Goal: Task Accomplishment & Management: Complete application form

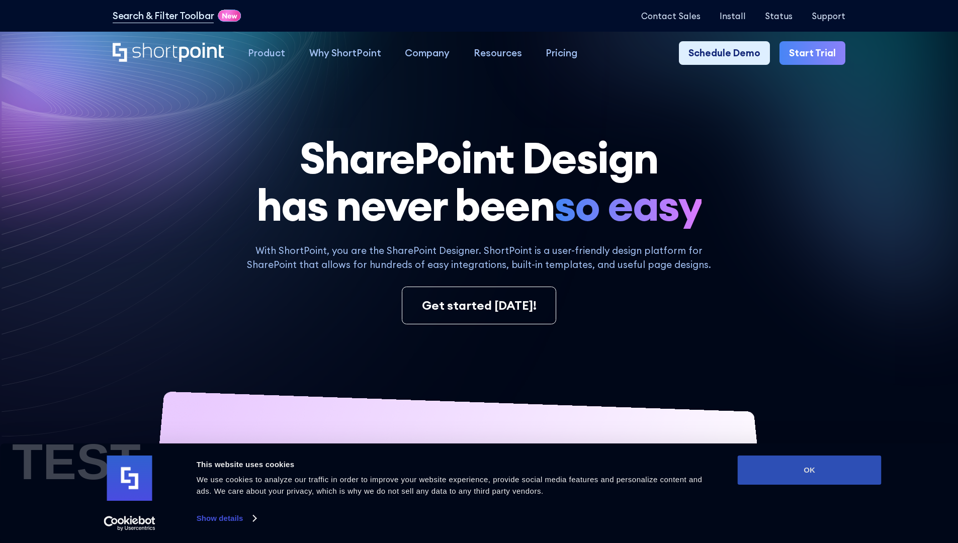
click at [809, 470] on button "OK" at bounding box center [809, 469] width 144 height 29
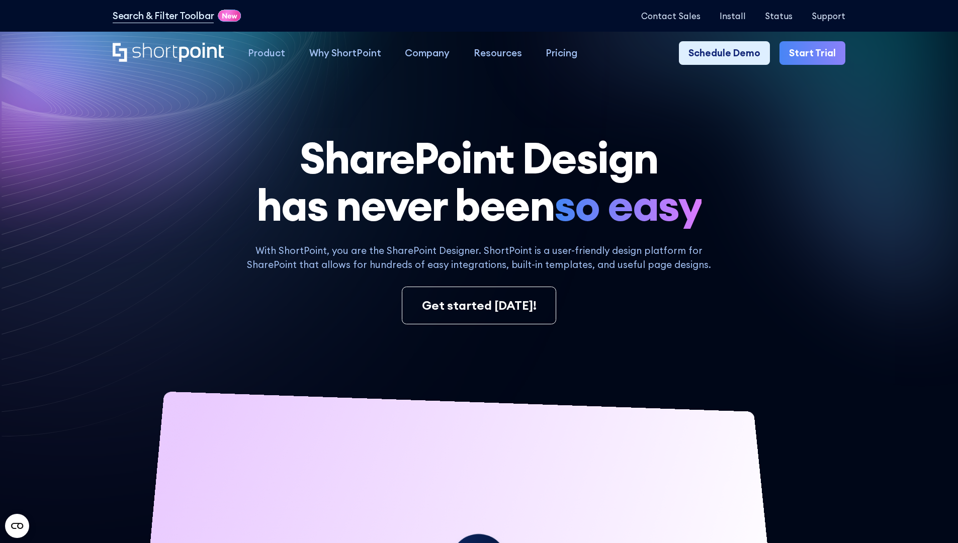
click at [815, 53] on link "Start Trial" at bounding box center [812, 53] width 66 height 24
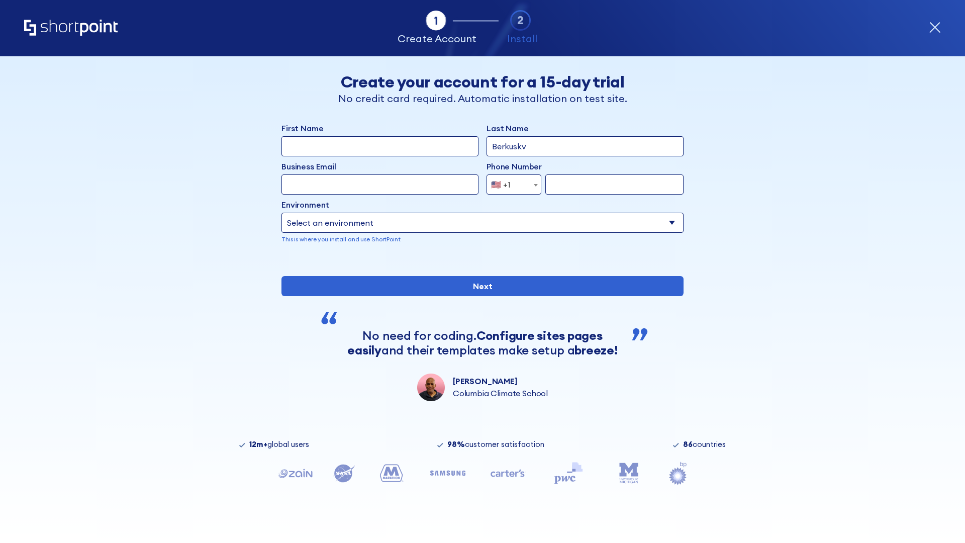
type input "Berkuskv"
type input "test@shortpoint.com"
type input "2125556789"
select select "Microsoft 365"
type input "2125556789"
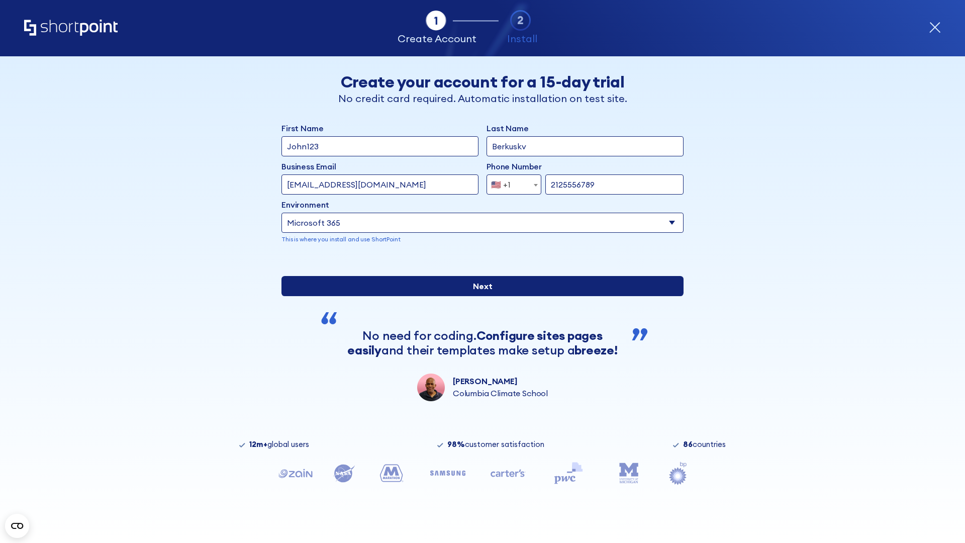
click at [478, 296] on input "Next" at bounding box center [482, 286] width 402 height 20
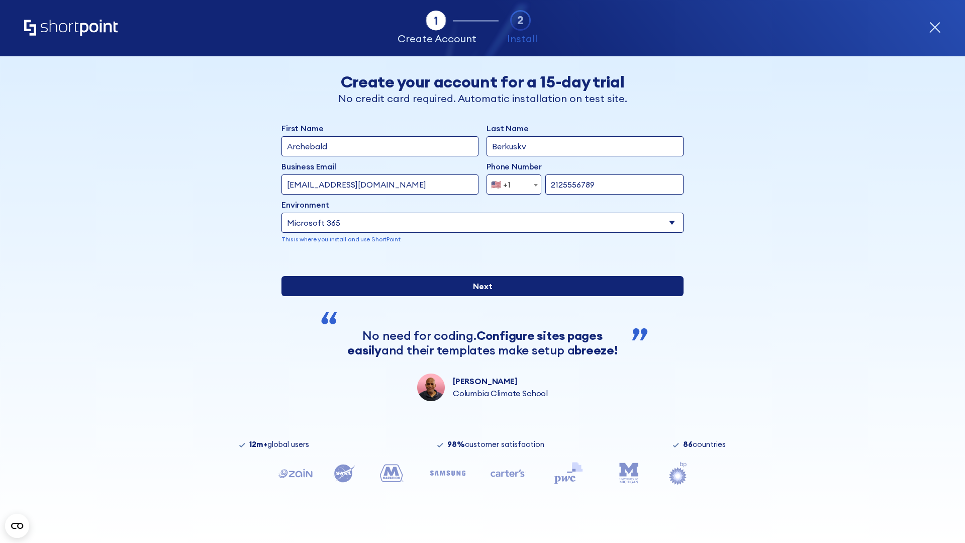
type input "Archebald"
click at [478, 296] on input "Next" at bounding box center [482, 286] width 402 height 20
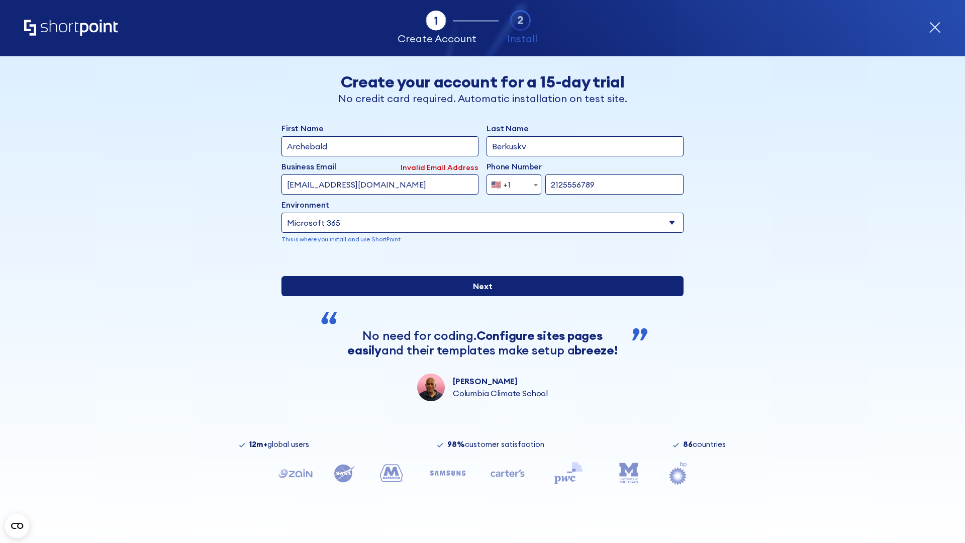
click at [478, 296] on input "Next" at bounding box center [482, 286] width 402 height 20
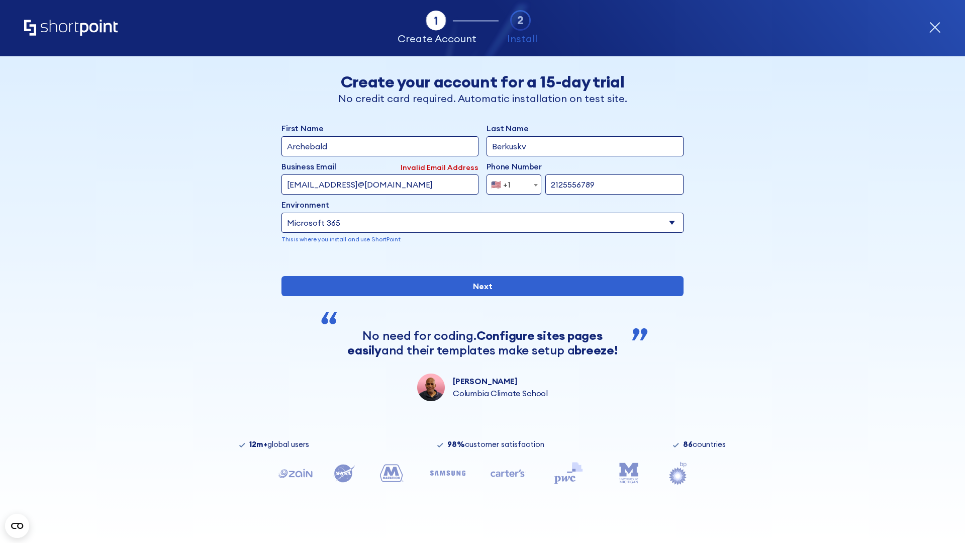
type input "testEmail@protonmail.comtest@shortpoint.com"
click at [510, 184] on span "🇺🇸 +1" at bounding box center [504, 184] width 34 height 20
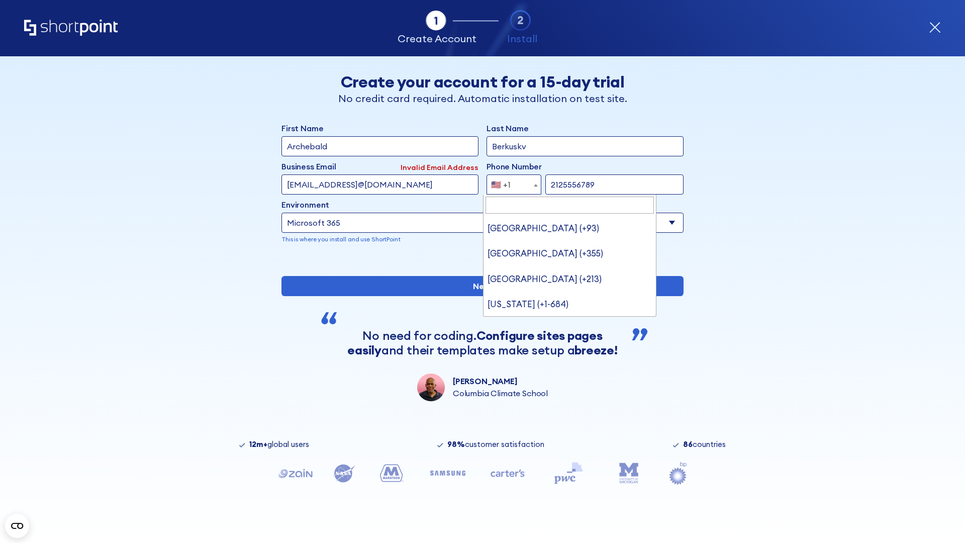
type input "[GEOGRAPHIC_DATA] (+966)"
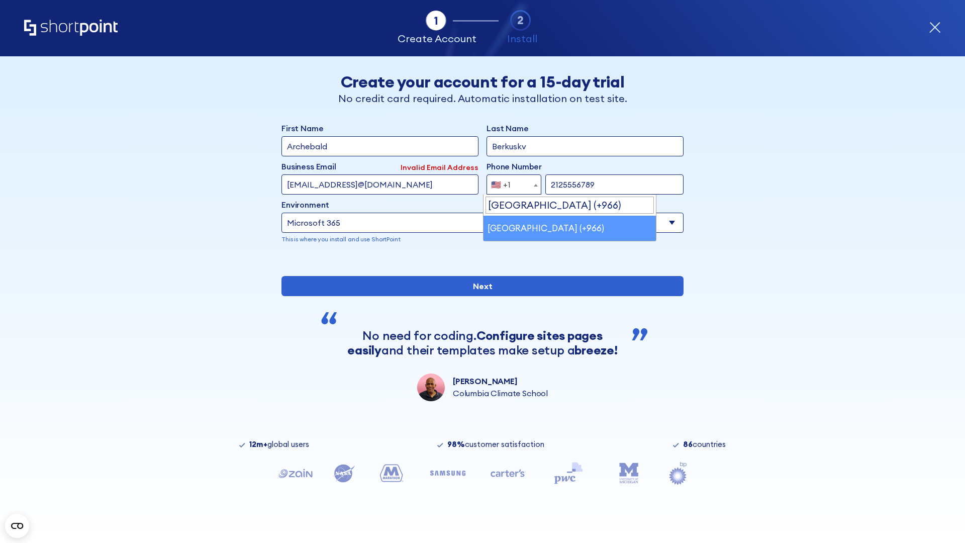
select select "+966"
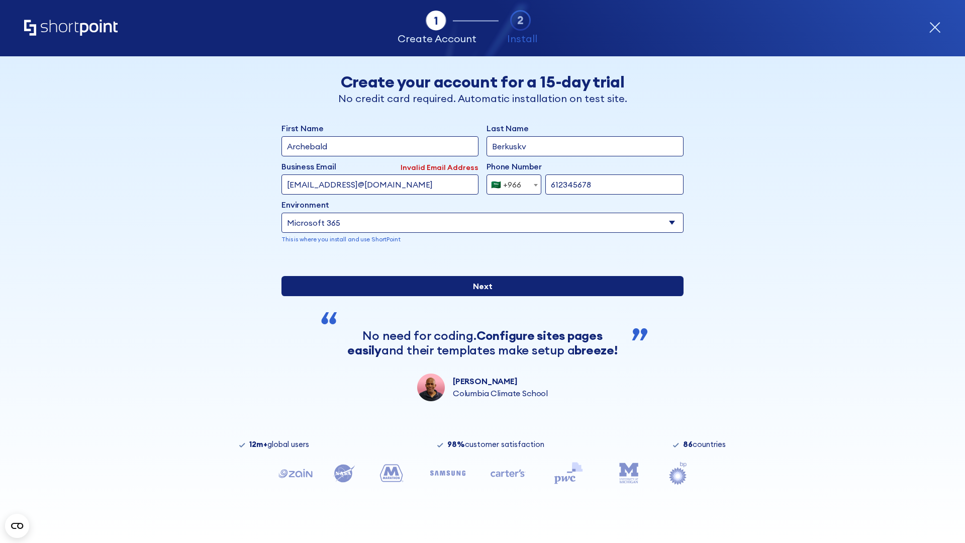
type input "612345678"
click at [478, 296] on input "Next" at bounding box center [482, 286] width 402 height 20
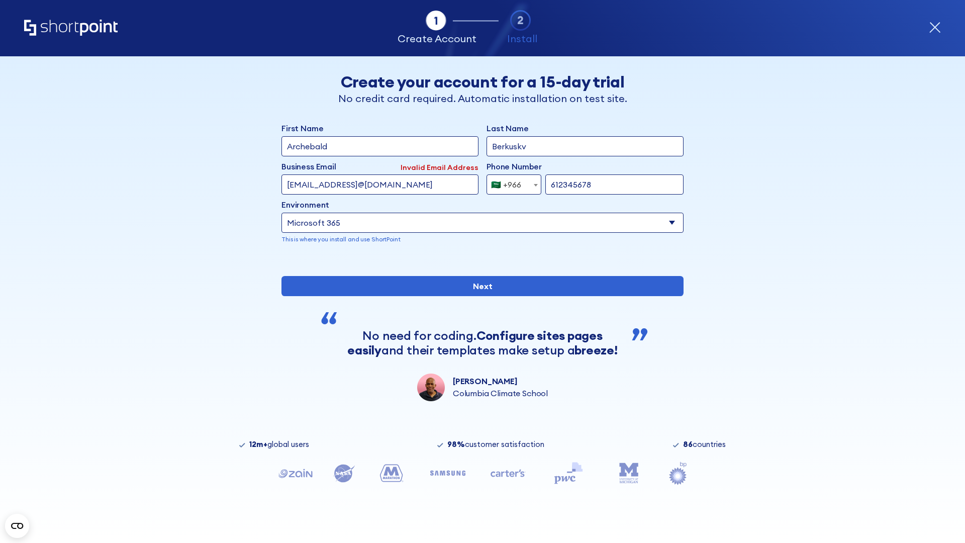
click at [510, 184] on div "🇸🇦 +966" at bounding box center [506, 184] width 30 height 20
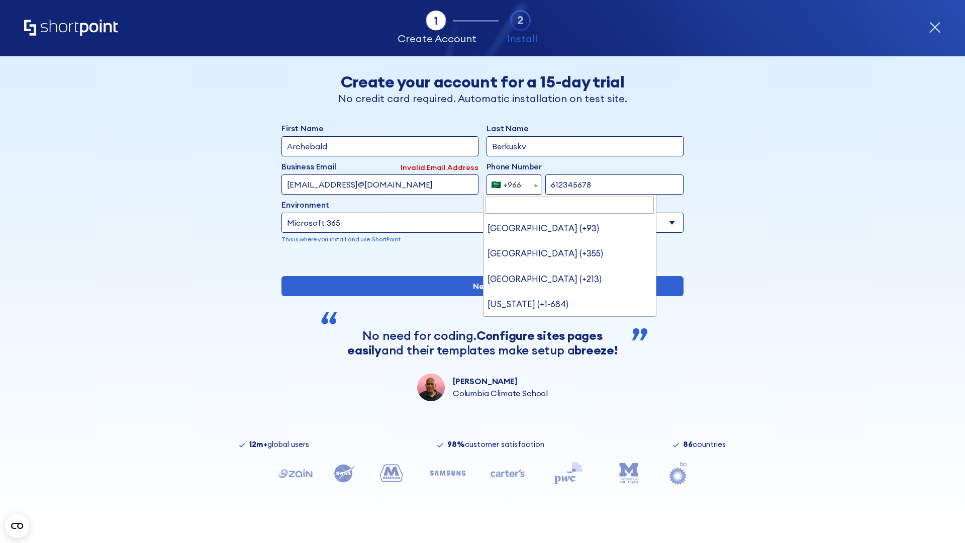
type input "[GEOGRAPHIC_DATA] (+971)"
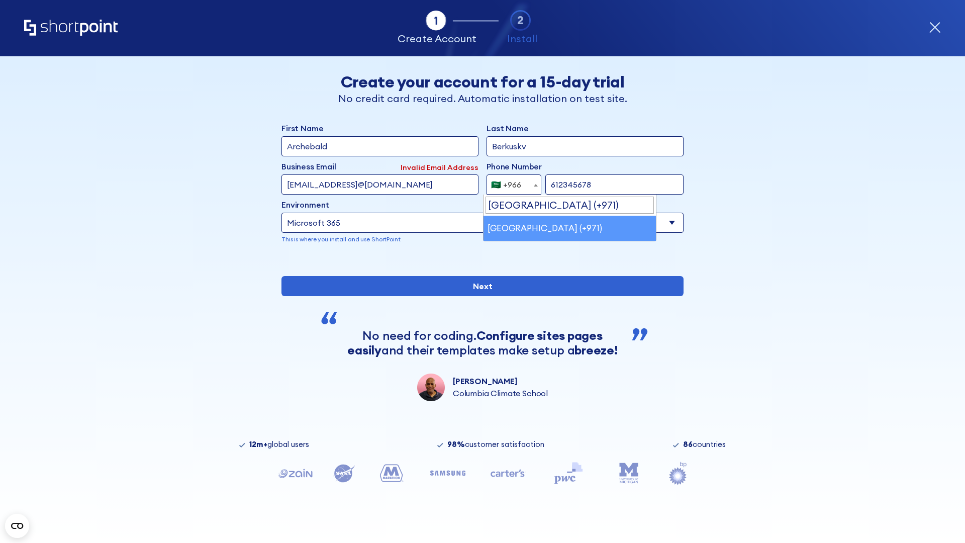
select select "+971"
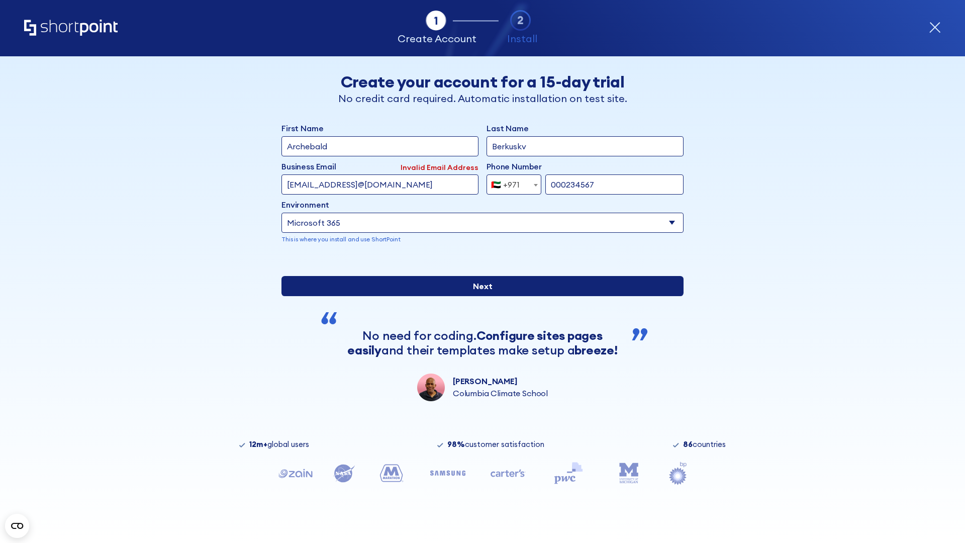
type input "000234567"
click at [478, 296] on input "Next" at bounding box center [482, 286] width 402 height 20
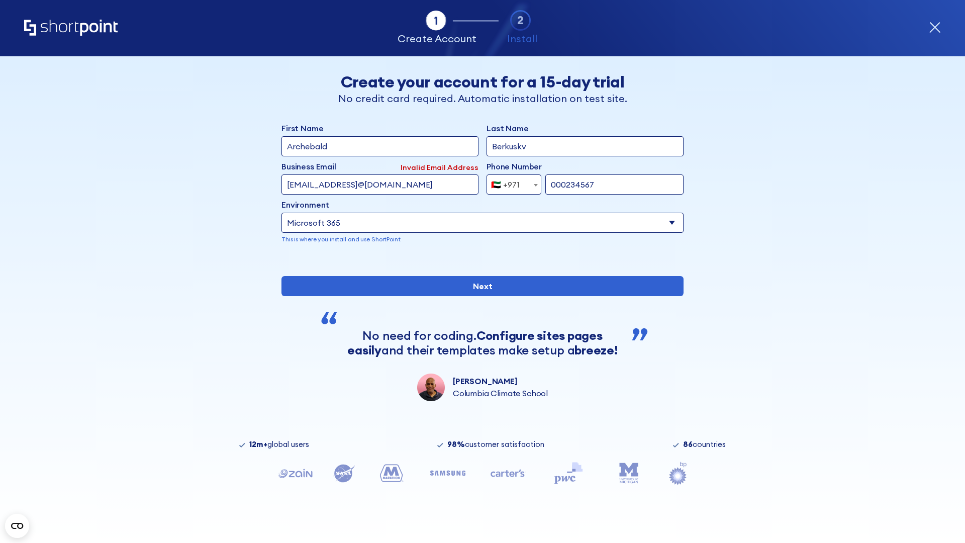
click at [510, 184] on div "🇦🇪 +971" at bounding box center [505, 184] width 29 height 20
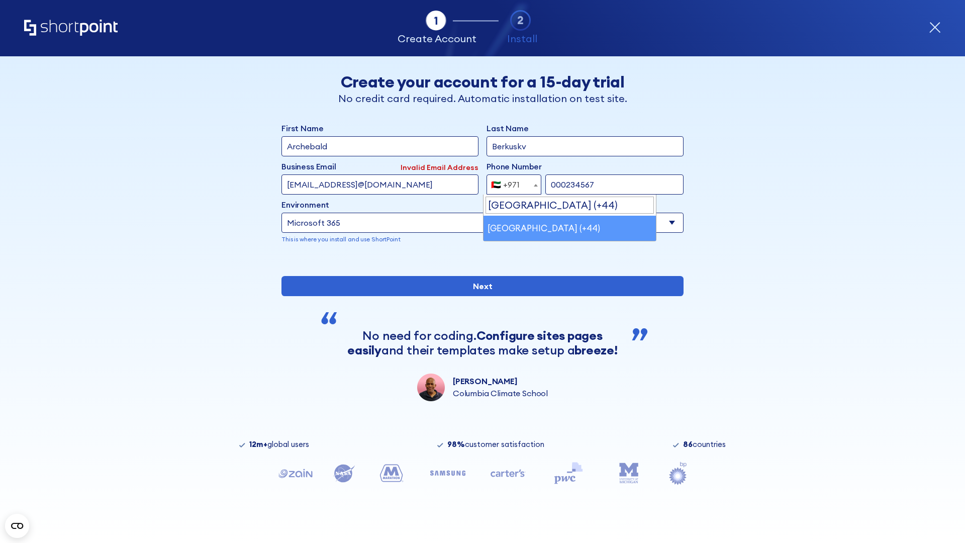
select select "+44"
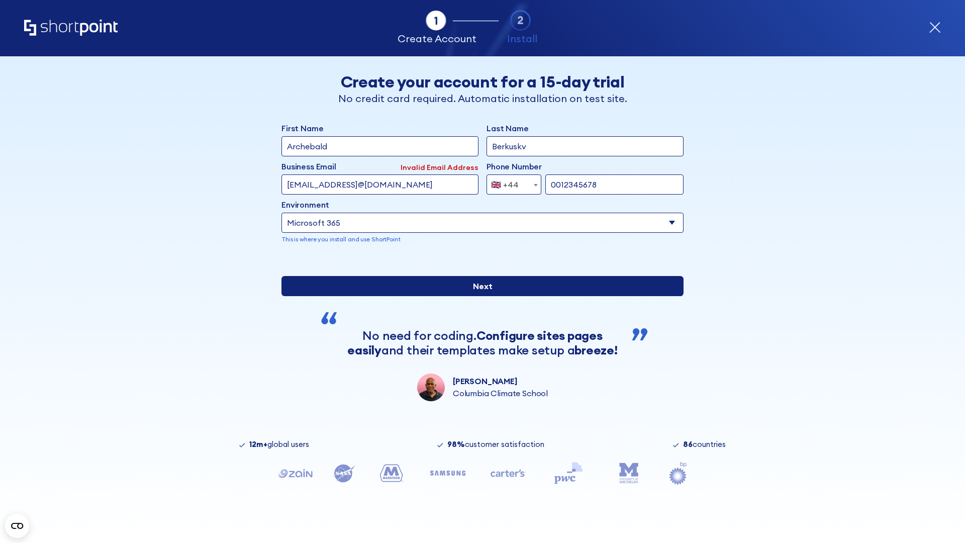
type input "0012345678"
click at [478, 296] on input "Next" at bounding box center [482, 286] width 402 height 20
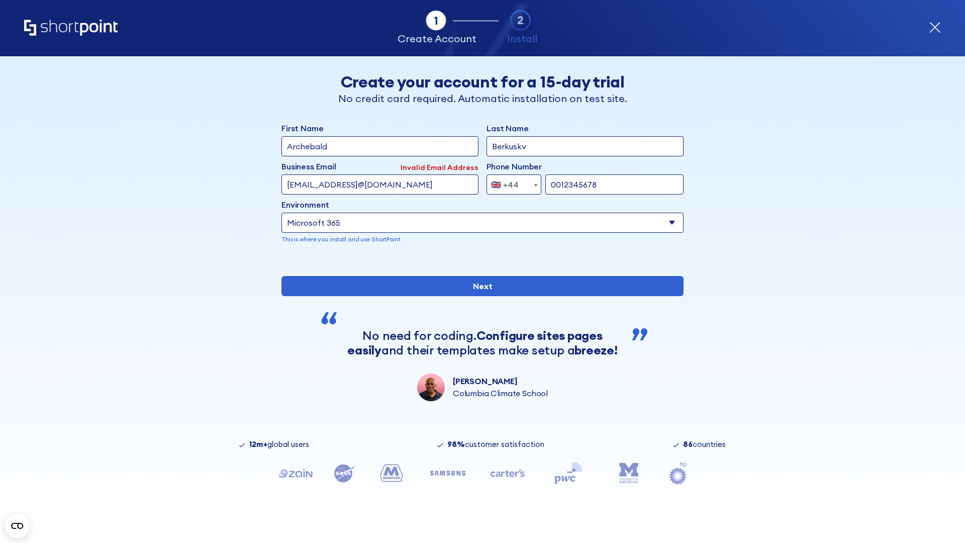
click at [510, 184] on div "🇬🇧 +44" at bounding box center [505, 184] width 28 height 20
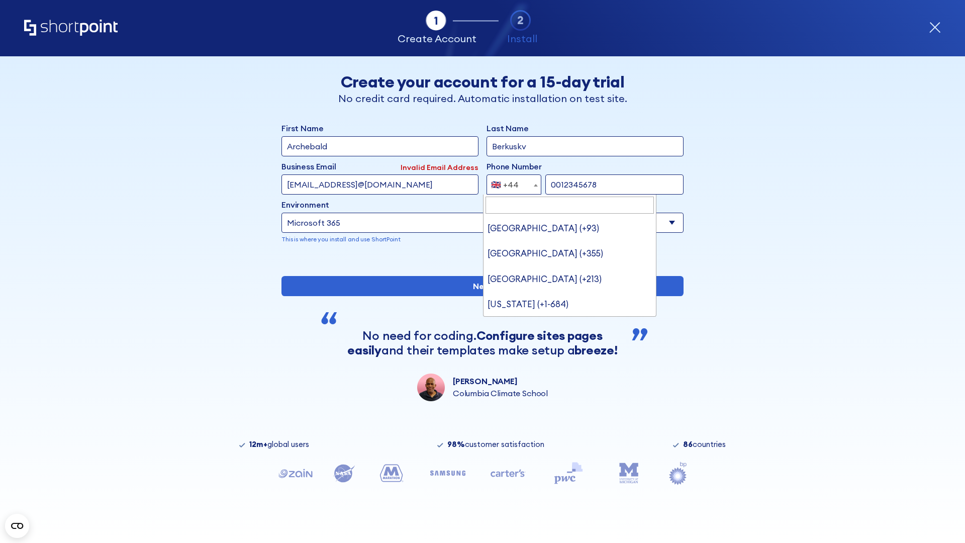
type input "Ukraine (+380)"
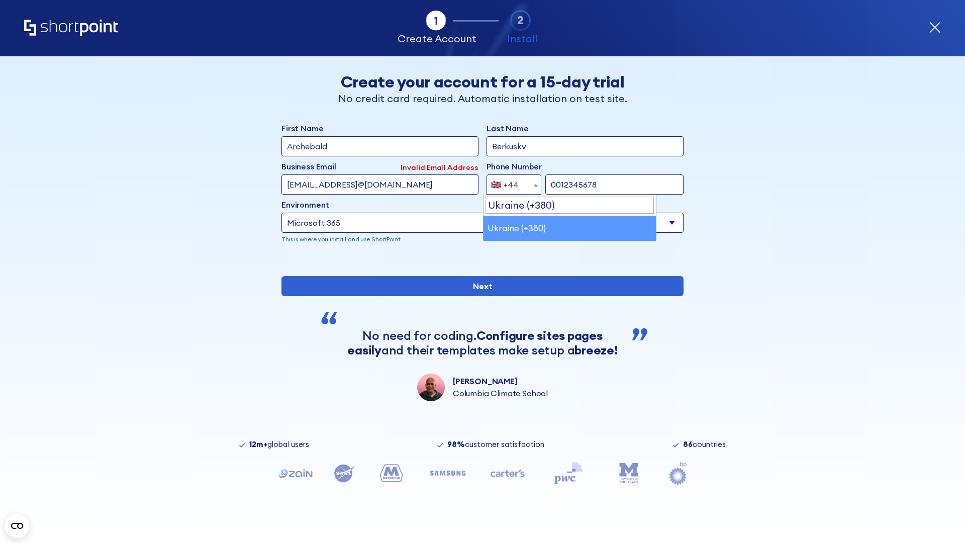
select select "+380"
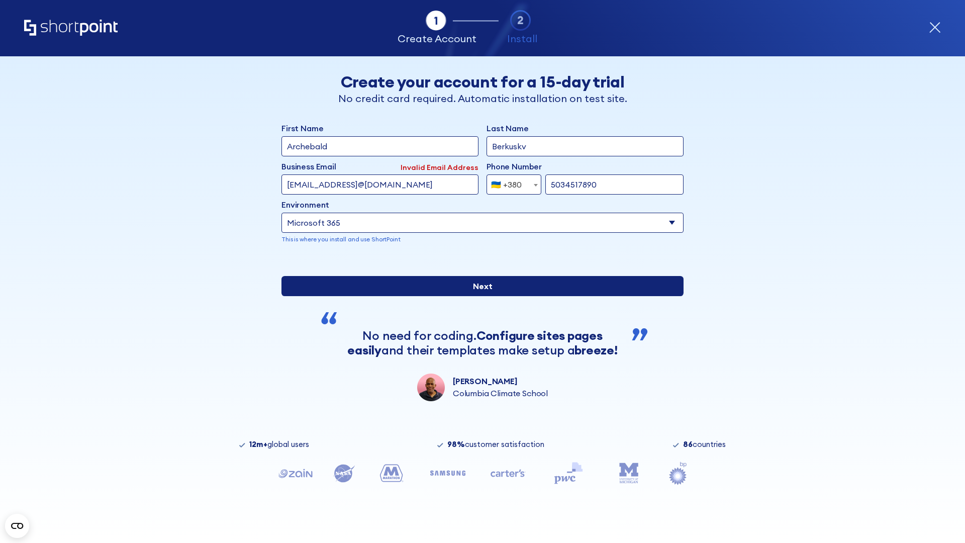
type input "5034517890"
click at [478, 296] on input "Next" at bounding box center [482, 286] width 402 height 20
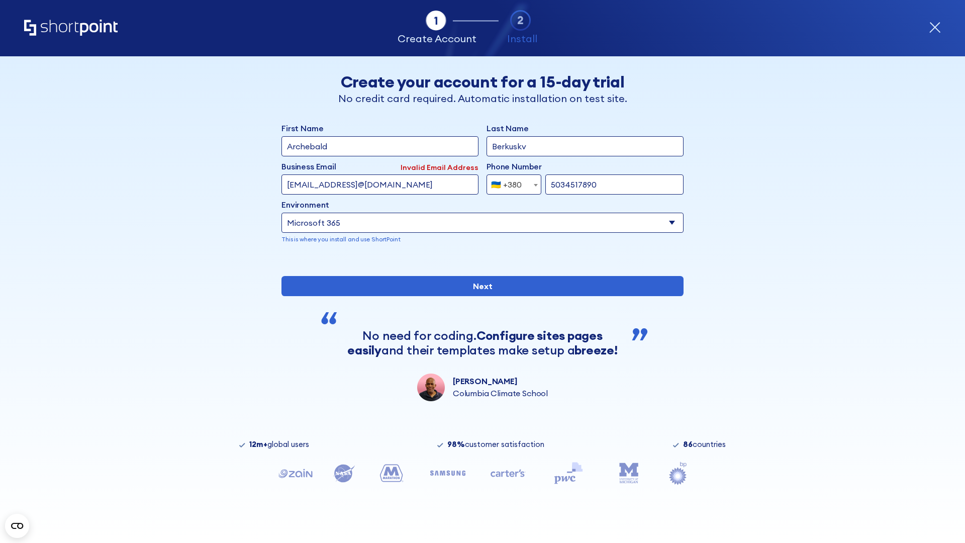
click at [510, 184] on div "🇺🇦 +380" at bounding box center [506, 184] width 31 height 20
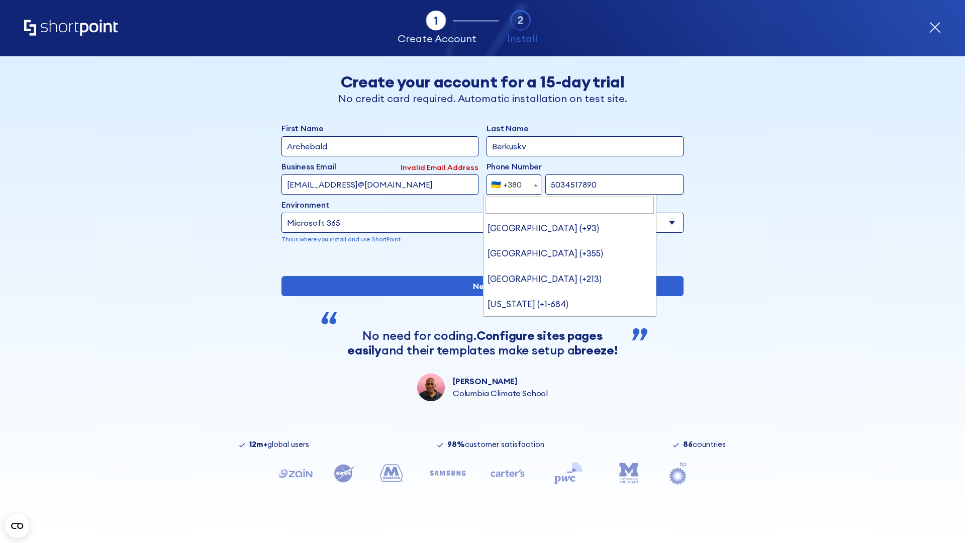
type input "United States (+1)"
select select "+1"
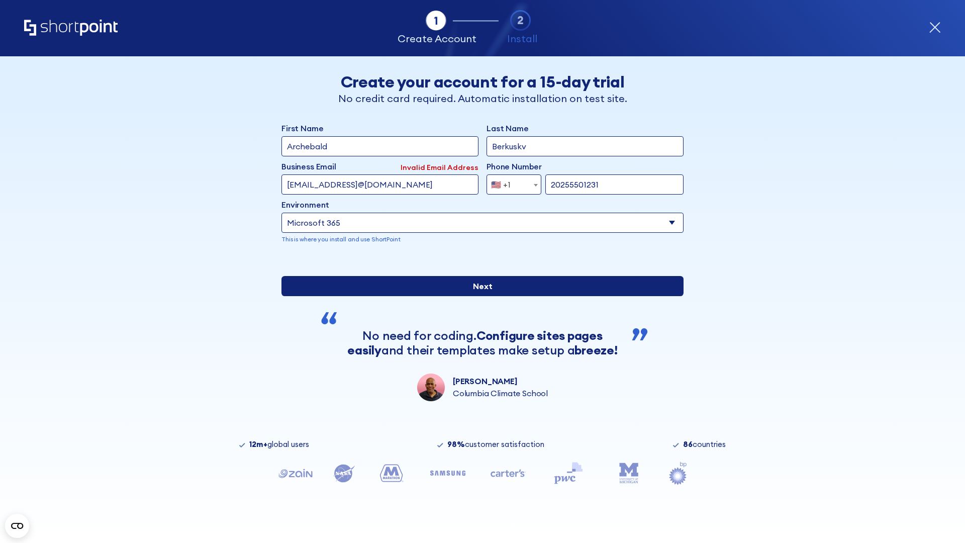
type input "20255501231"
click at [478, 296] on input "Next" at bounding box center [482, 286] width 402 height 20
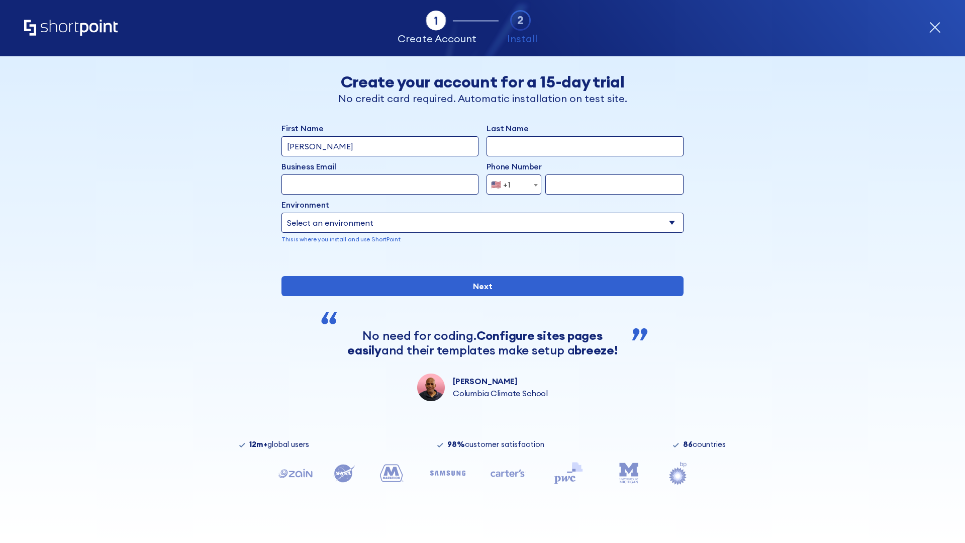
type input "Mary-Jane"
type input "Berkuskv"
type input "john@company.com"
click at [510, 184] on span "🇺🇸 +1" at bounding box center [504, 184] width 34 height 20
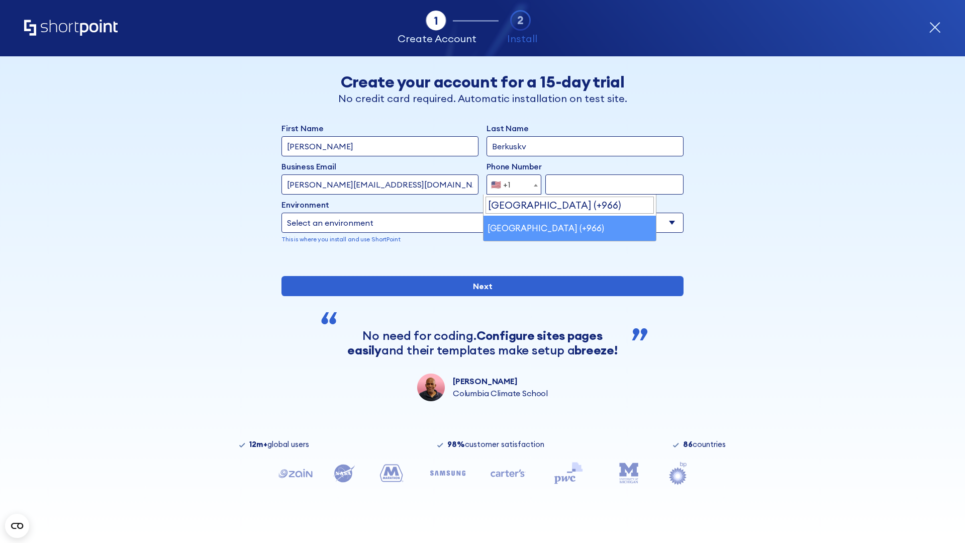
select select "+966"
type input "512345678"
select select "Microsoft 365"
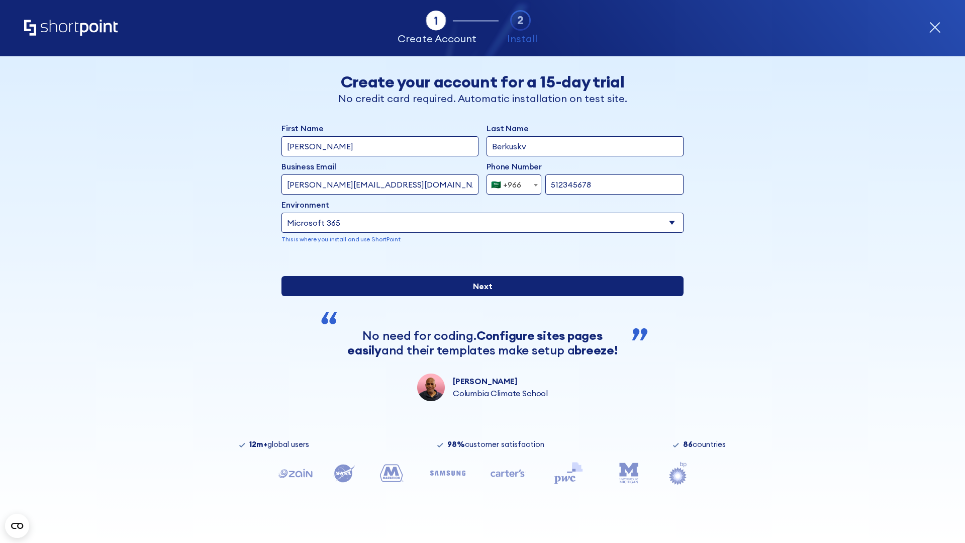
type input "512345678"
click at [478, 296] on input "Next" at bounding box center [482, 286] width 402 height 20
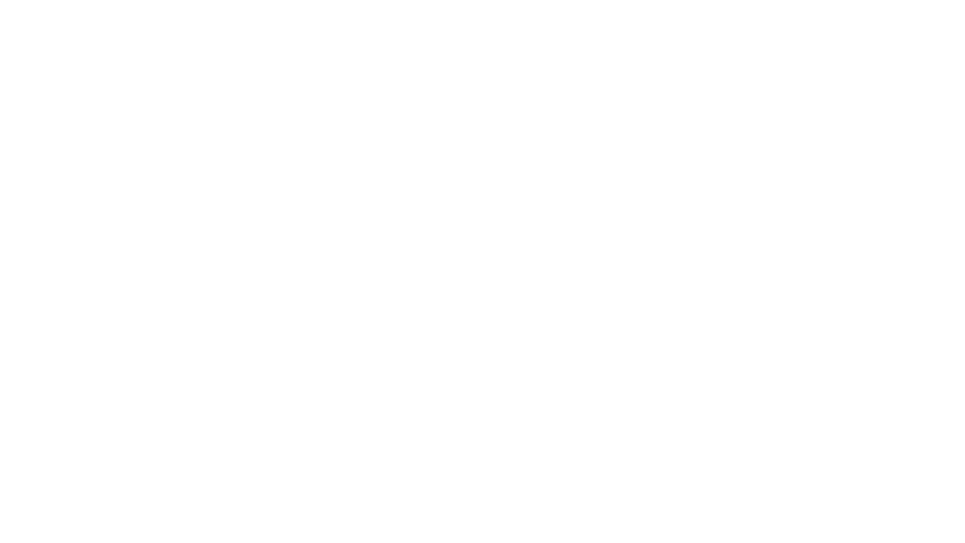
select select "+966"
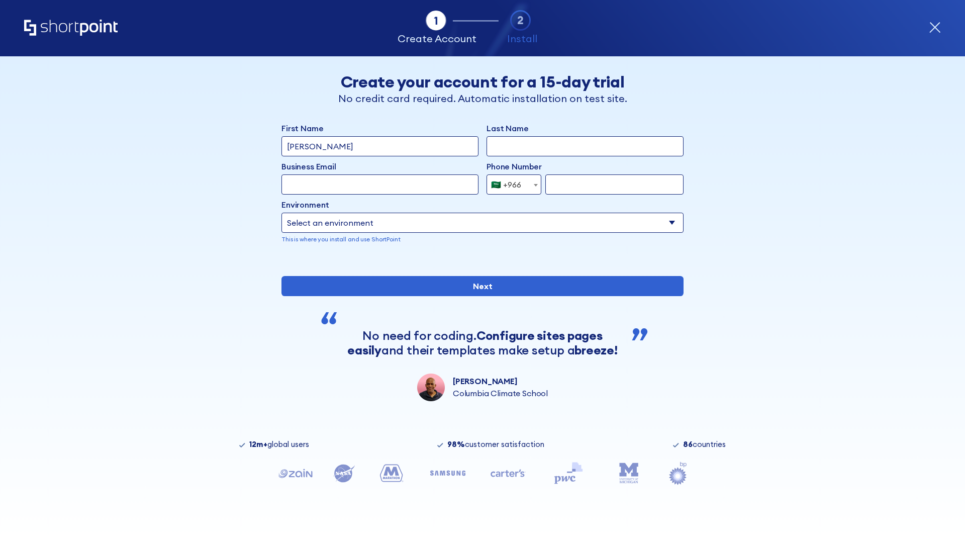
type input "D'Souza"
type input "Berkuskv"
type input "hr@mybusiness.org"
click at [510, 184] on div "🇸🇦 +966" at bounding box center [506, 184] width 30 height 20
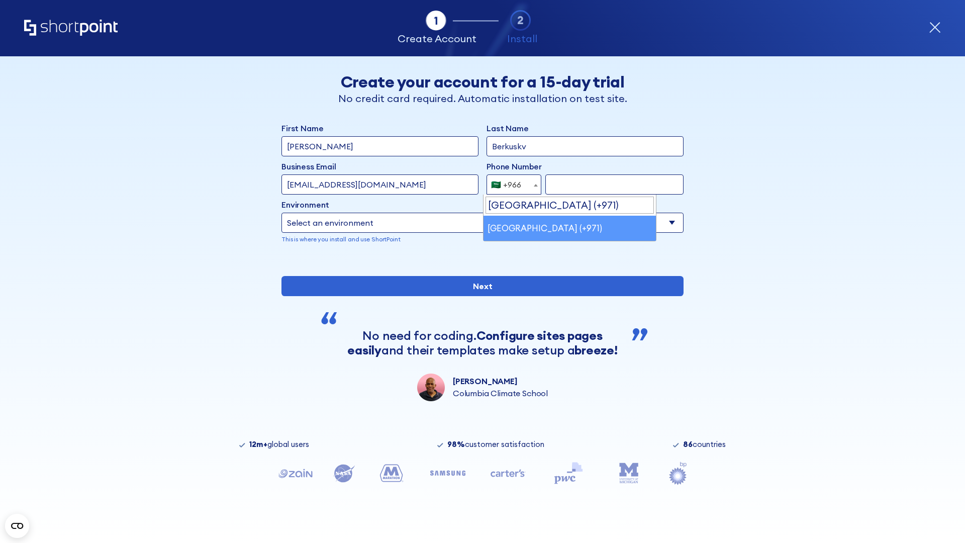
select select "+971"
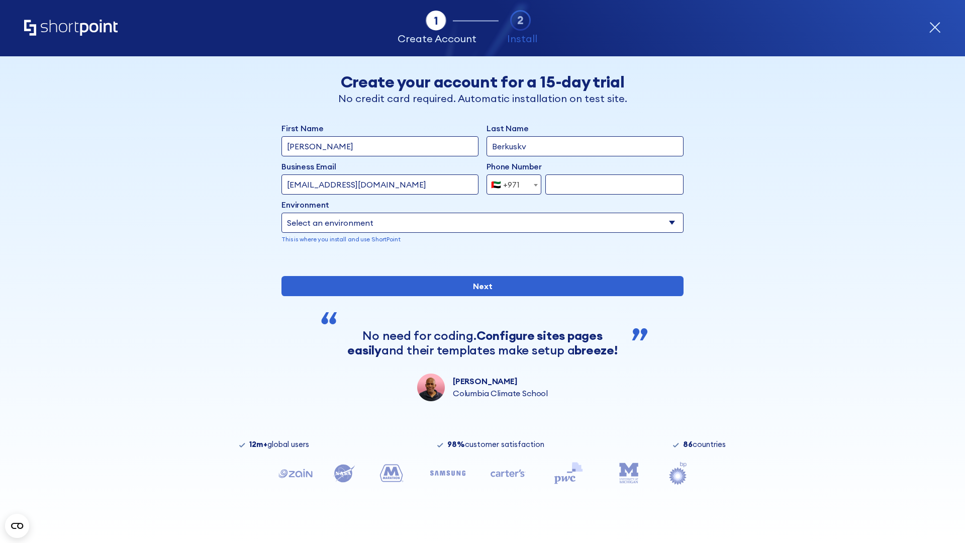
type input "501234567"
select select "Microsoft 365"
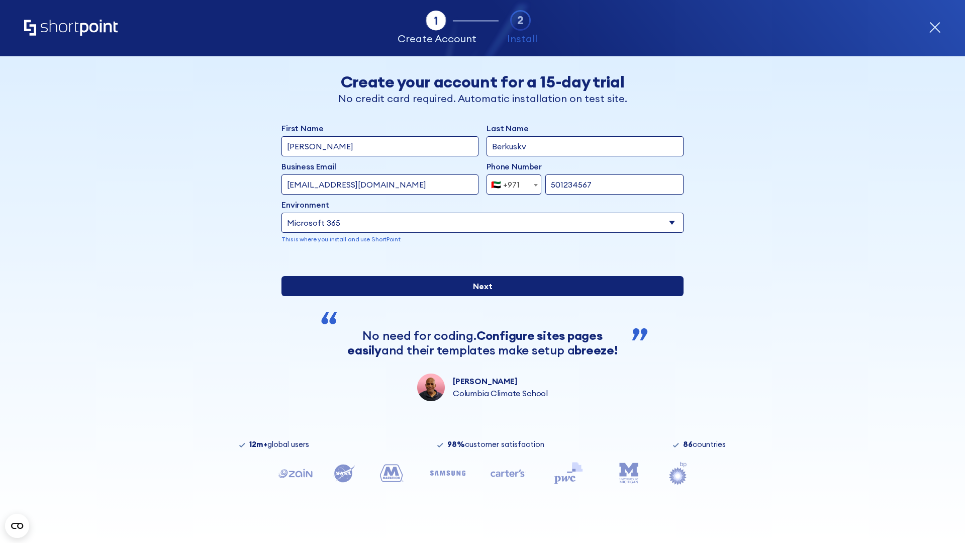
type input "501234567"
click at [478, 296] on input "Next" at bounding box center [482, 286] width 402 height 20
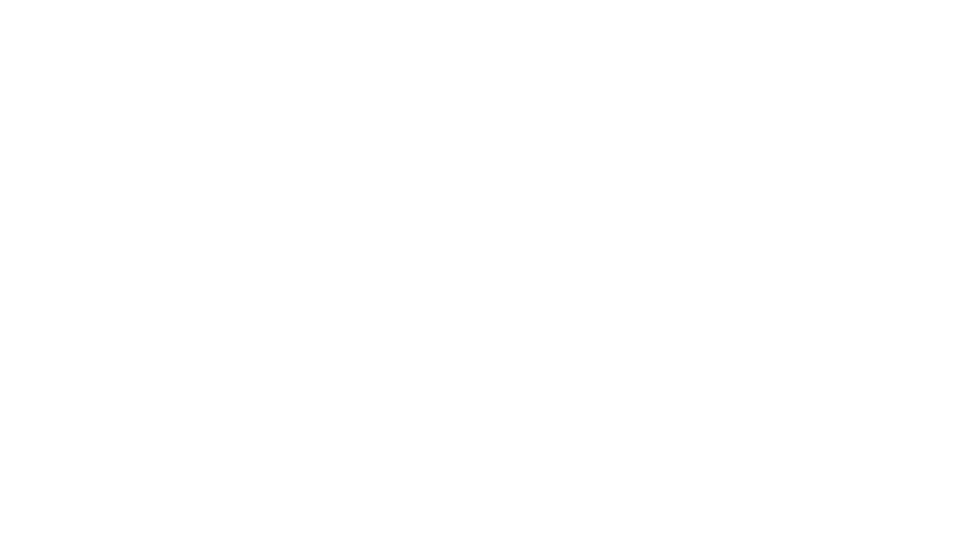
select select "+971"
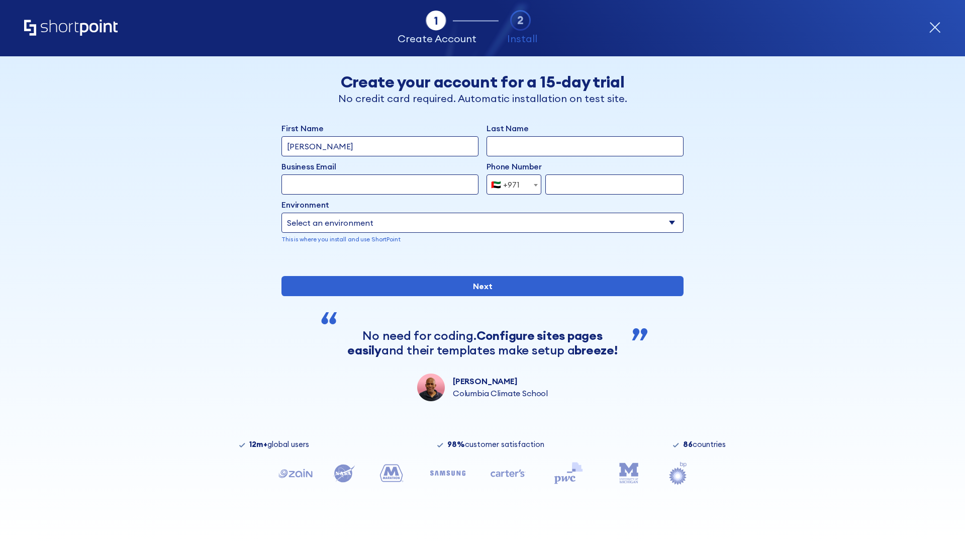
type input "Van der Meer"
type input "Berkuskv"
type input "support@university.edu"
click at [510, 184] on div "🇦🇪 +971" at bounding box center [505, 184] width 29 height 20
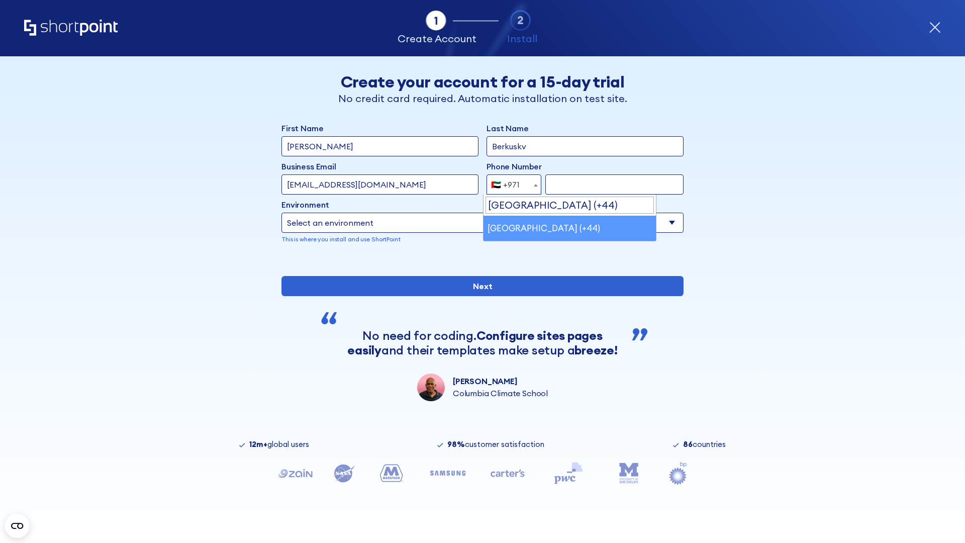
select select "+44"
type input "7912345678"
select select "Microsoft 365"
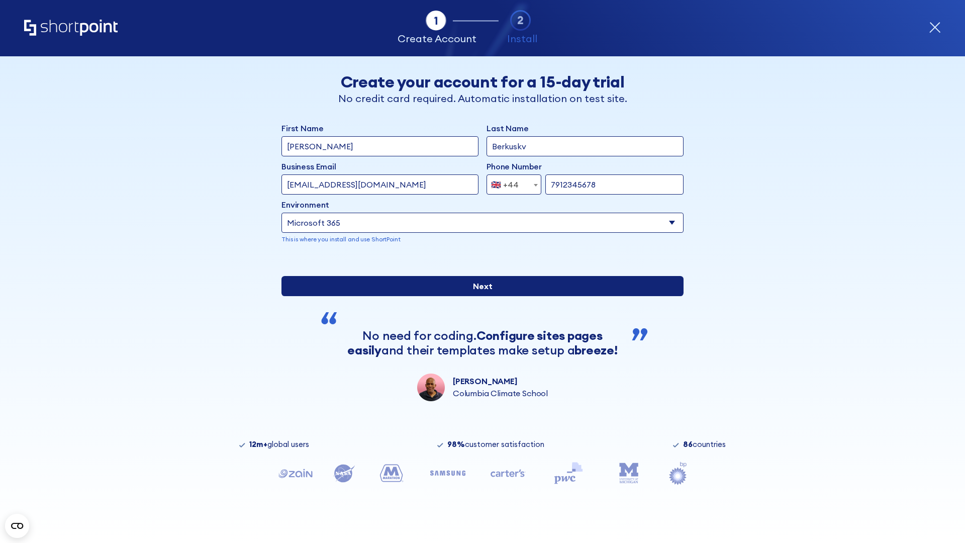
type input "7912345678"
click at [478, 296] on input "Next" at bounding box center [482, 286] width 402 height 20
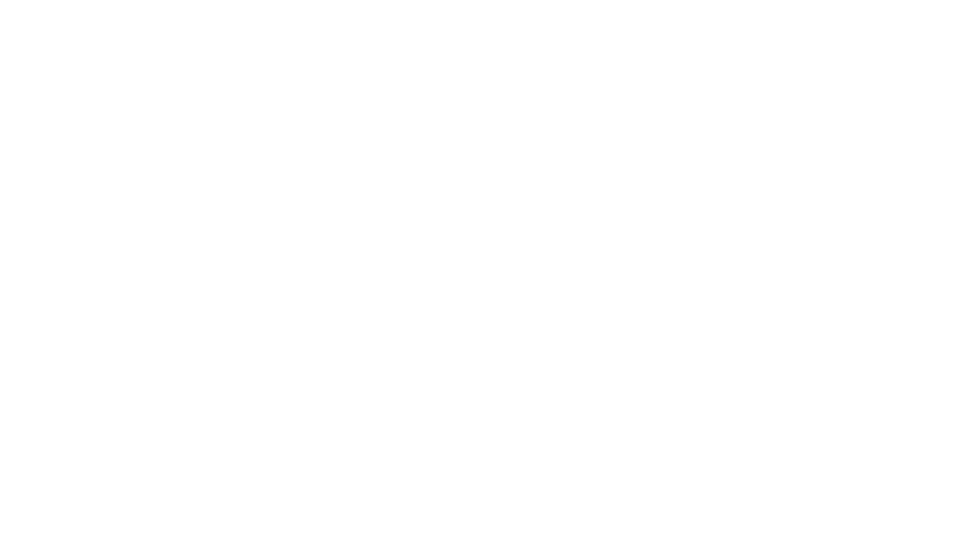
select select "+44"
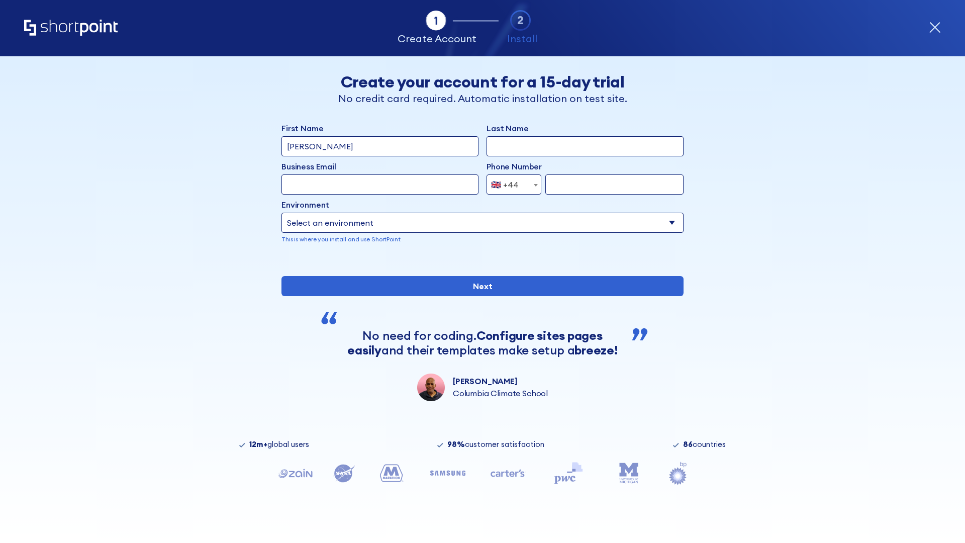
type input "JR Smith"
type input "Berkuskv"
type input "info@startup.tech"
click at [510, 184] on div "🇬🇧 +44" at bounding box center [505, 184] width 28 height 20
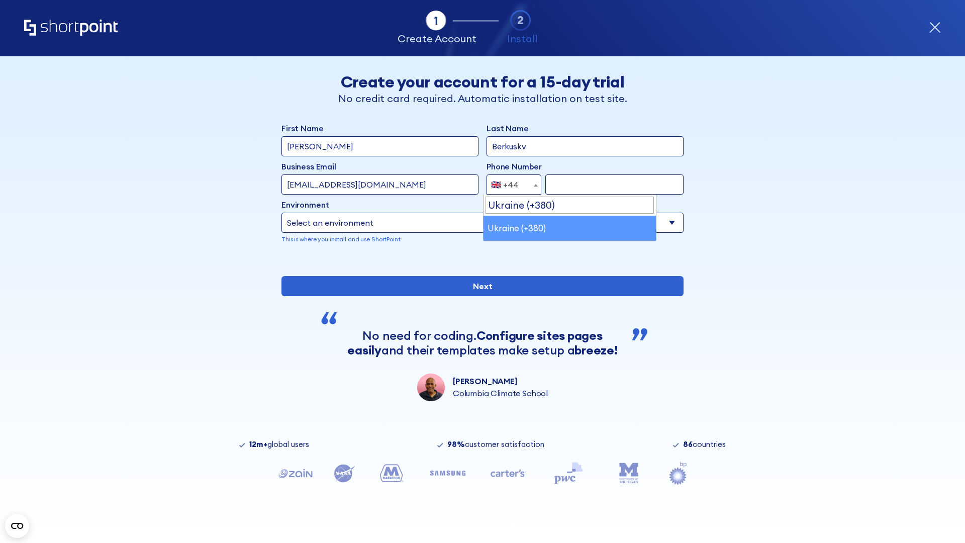
select select "+380"
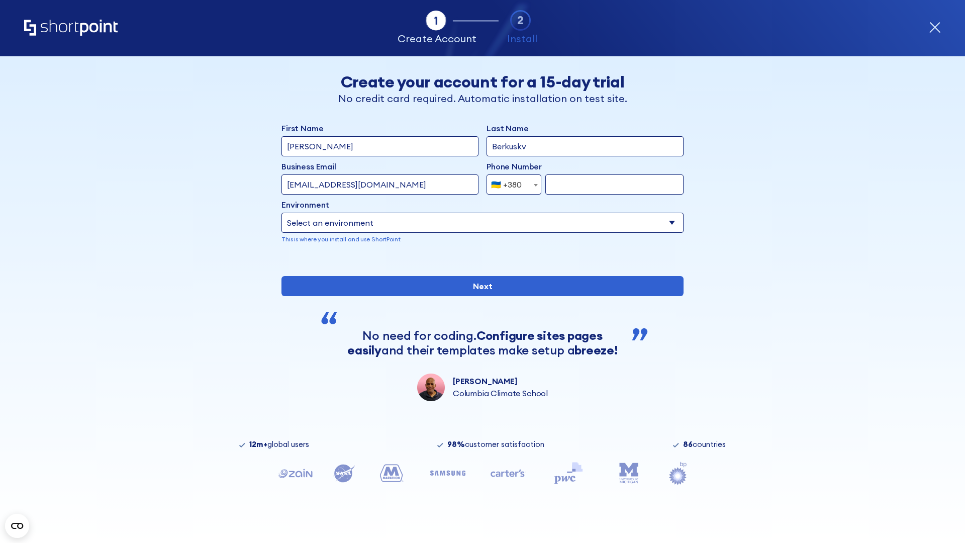
type input "663451789"
select select "Microsoft 365"
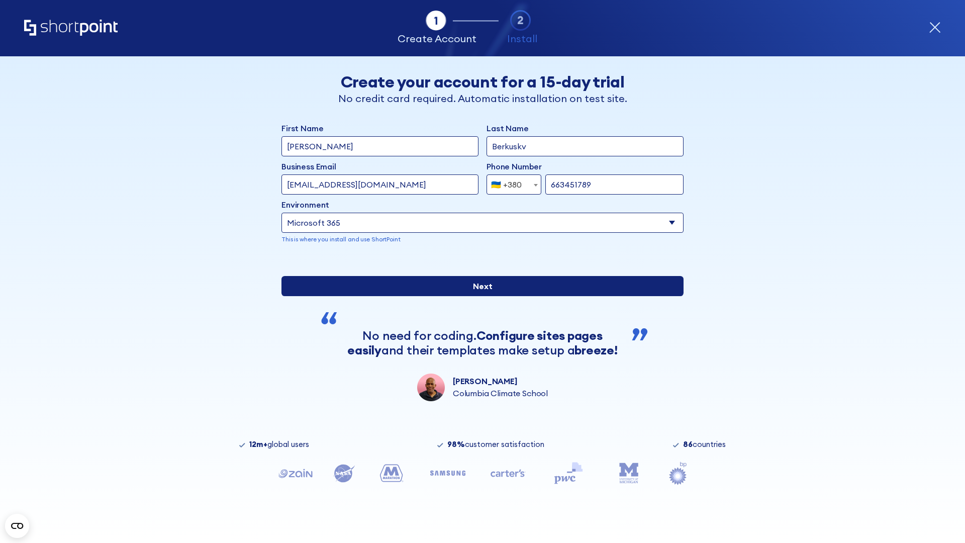
type input "663451789"
click at [478, 296] on input "Next" at bounding box center [482, 286] width 402 height 20
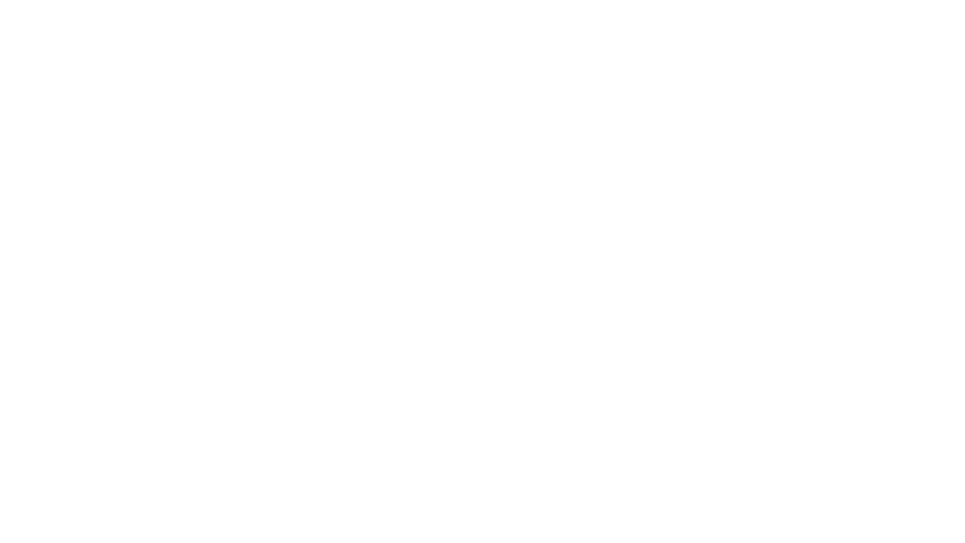
select select "+380"
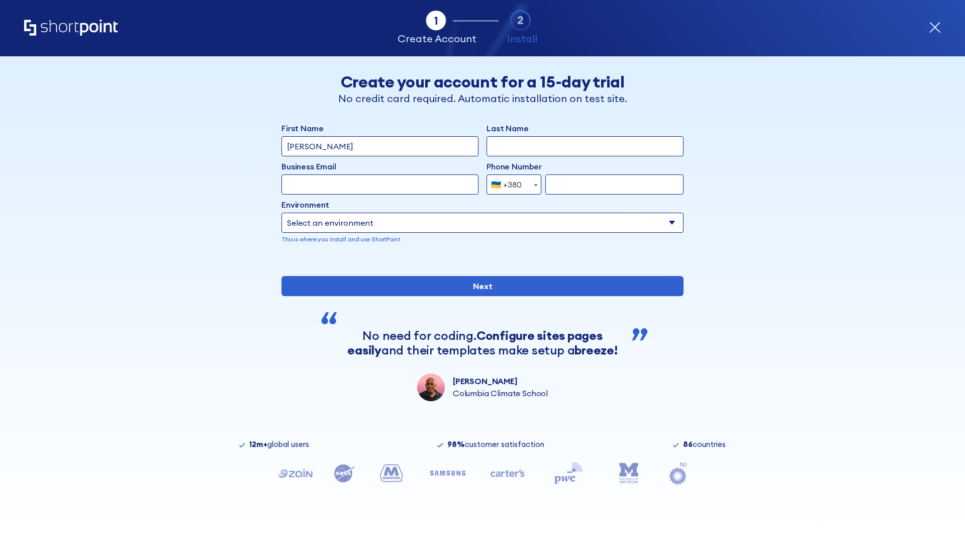
type input "[PERSON_NAME]"
type input "Berkuskv"
type input "[EMAIL_ADDRESS][DOMAIN_NAME]"
click at [510, 184] on div "🇺🇦 +380" at bounding box center [506, 184] width 31 height 20
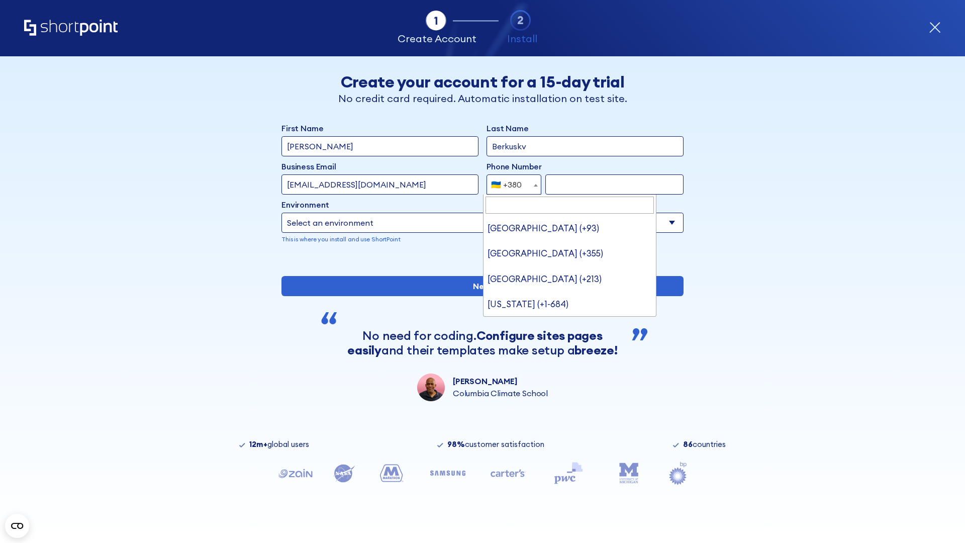
type input "United States (+1)"
select select "+1"
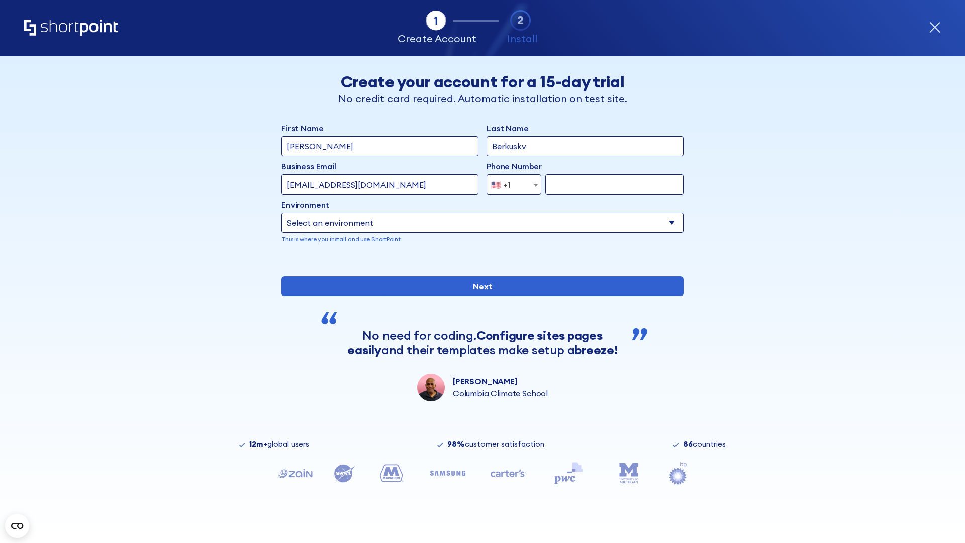
type input "2025550123"
select select "Microsoft 365"
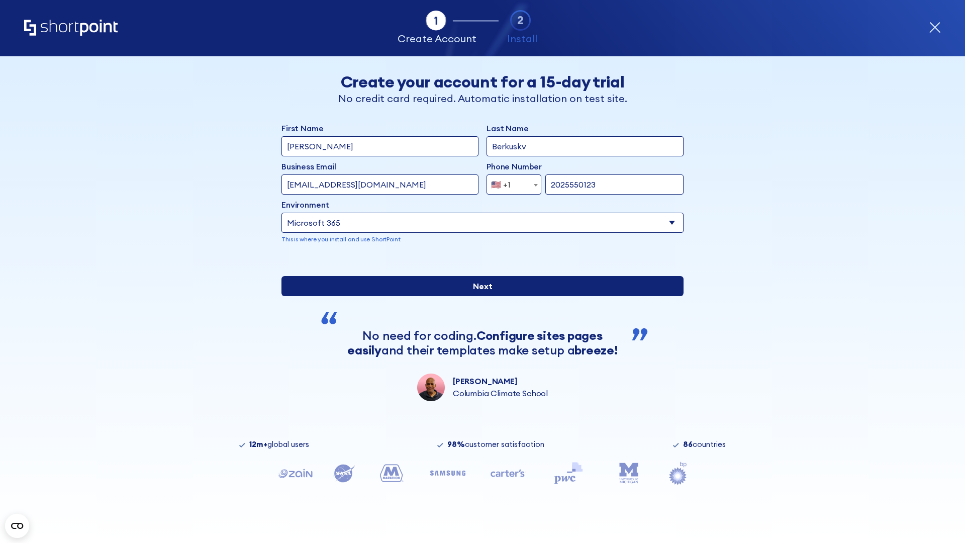
type input "2025550123"
click at [478, 296] on input "Next" at bounding box center [482, 286] width 402 height 20
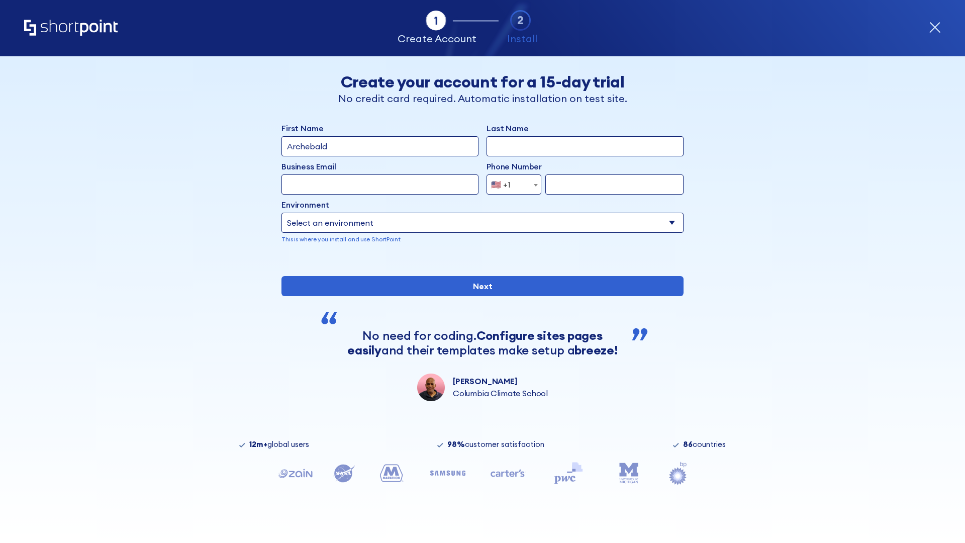
type input "Archebald"
type input "Berkuskv"
type input "[EMAIL_ADDRESS][DOMAIN_NAME]"
type input "2125556789"
select select "SharePoint 2019 (On-Premise)"
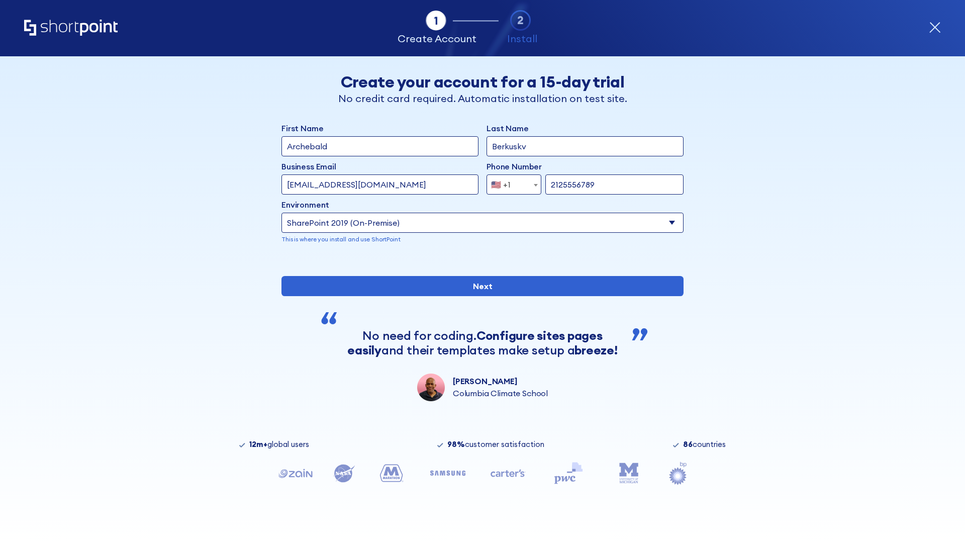
type input "2125556789"
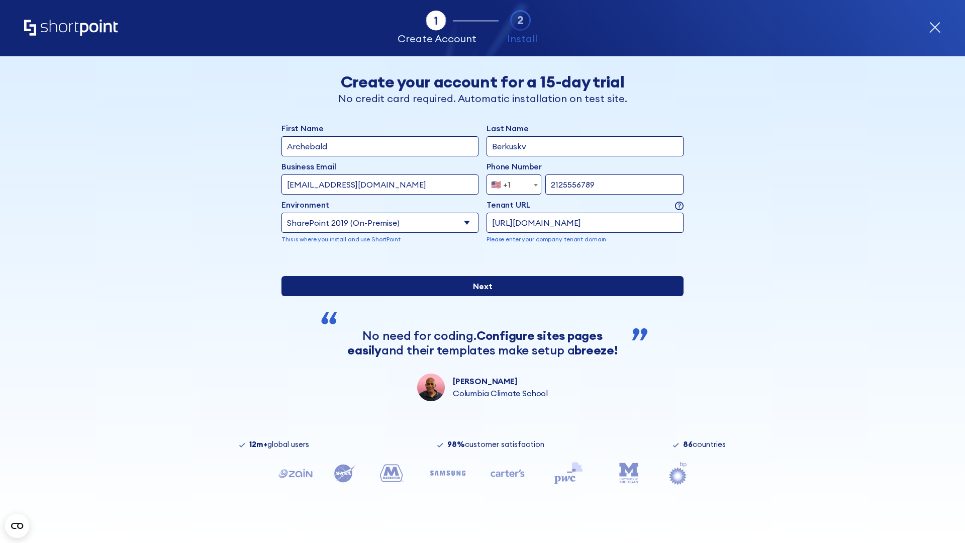
type input "[URL][DOMAIN_NAME]"
click at [478, 296] on input "Next" at bounding box center [482, 286] width 402 height 20
